Goal: Navigation & Orientation: Find specific page/section

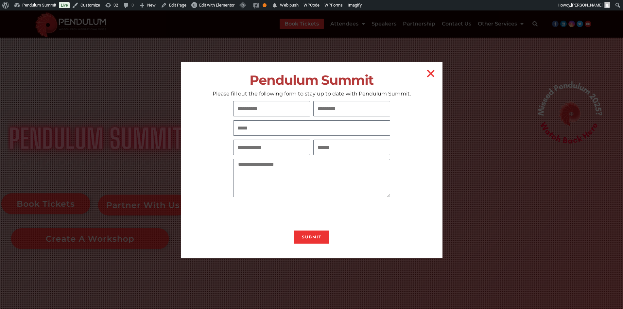
click at [423, 72] on div "Pendulum Summit Please fill out the following form to stay up to date with Pend…" at bounding box center [312, 160] width 262 height 196
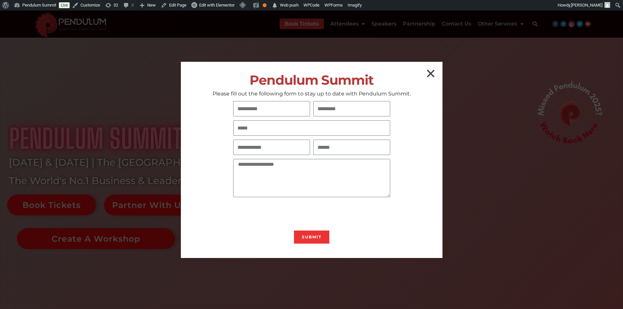
click at [427, 72] on icon "Close" at bounding box center [431, 73] width 10 height 10
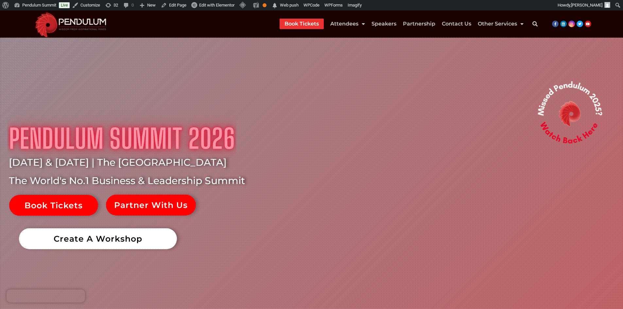
click at [102, 244] on link "Create A Workshop" at bounding box center [98, 238] width 158 height 21
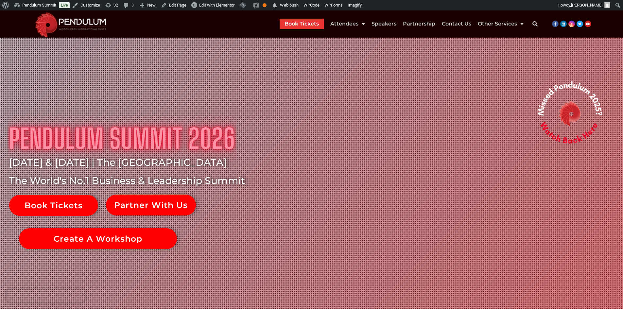
click at [75, 22] on img at bounding box center [71, 23] width 80 height 27
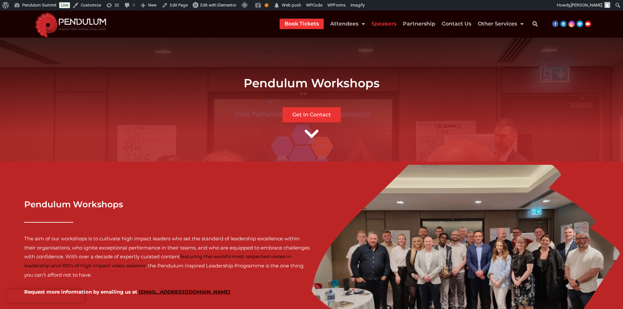
click at [393, 22] on link "Speakers" at bounding box center [384, 24] width 25 height 10
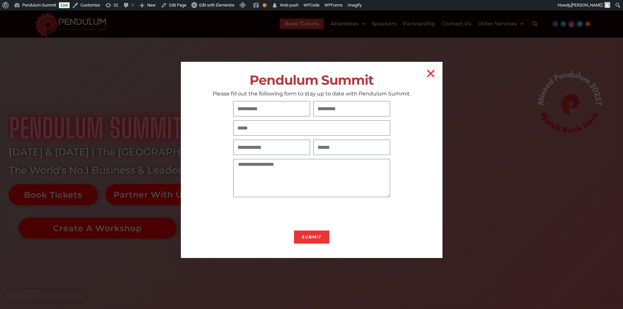
scroll to position [10, 0]
click at [432, 74] on icon "Close" at bounding box center [431, 73] width 10 height 10
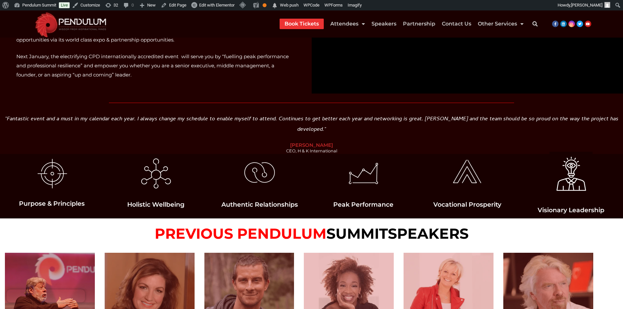
scroll to position [567, 0]
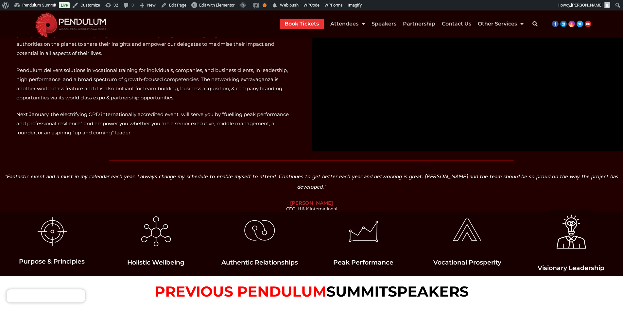
click at [108, 32] on img at bounding box center [71, 23] width 80 height 27
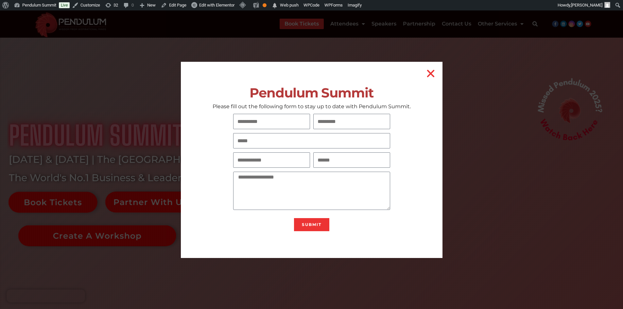
scroll to position [10, 0]
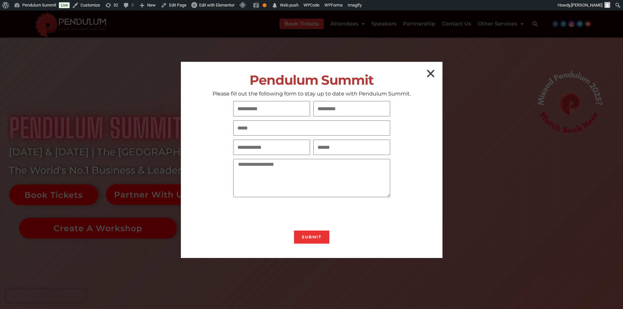
click at [427, 76] on icon "Close" at bounding box center [431, 73] width 10 height 10
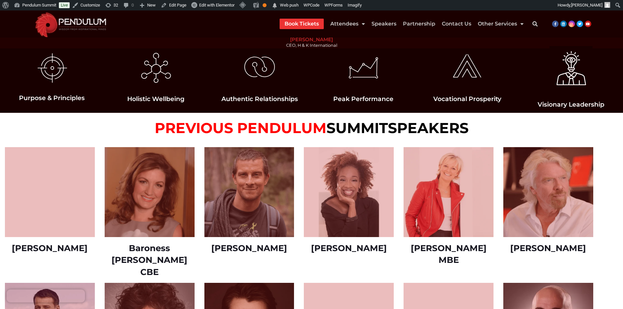
scroll to position [861, 0]
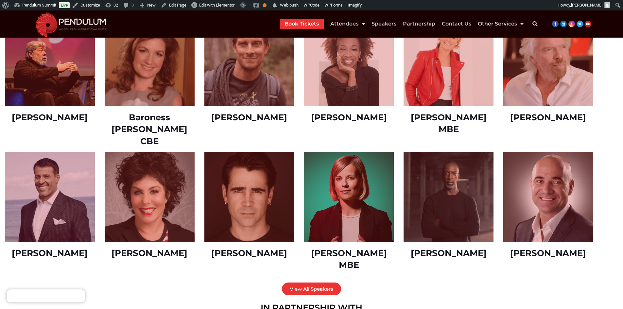
click at [399, 26] on li "Speakers" at bounding box center [383, 24] width 31 height 10
click at [390, 26] on link "Speakers" at bounding box center [384, 24] width 25 height 10
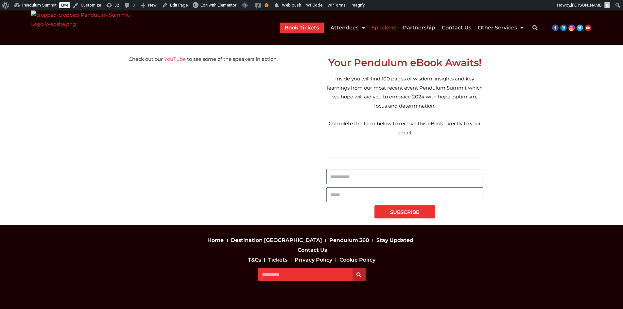
scroll to position [3225, 0]
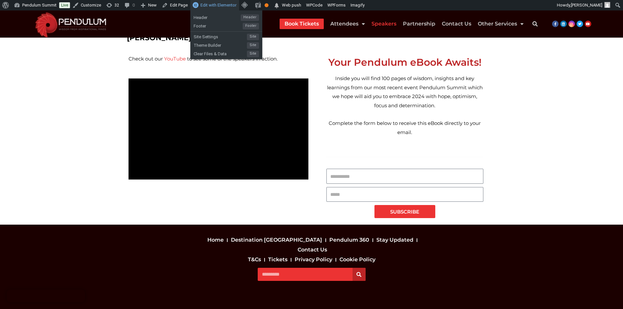
click at [216, 3] on span "Edit with Elementor" at bounding box center [219, 5] width 36 height 5
